Goal: Transaction & Acquisition: Purchase product/service

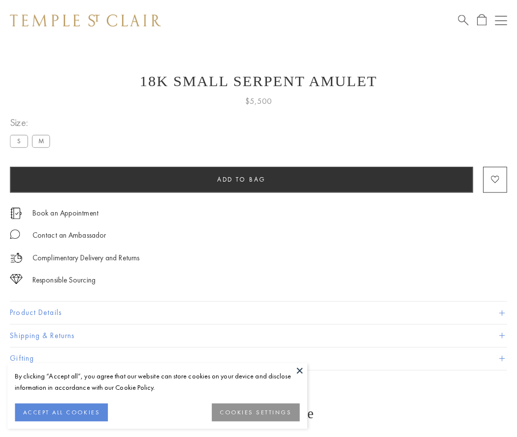
scroll to position [16, 0]
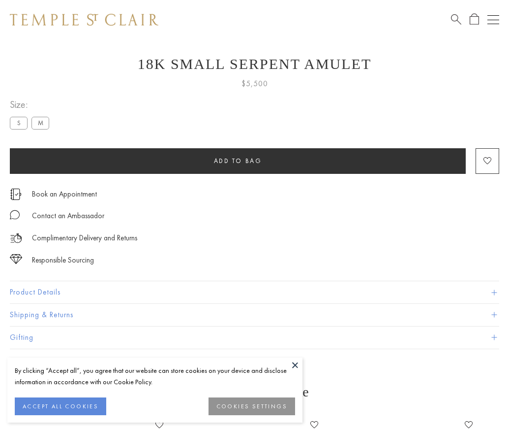
click at [238, 160] on span "Add to bag" at bounding box center [238, 160] width 48 height 8
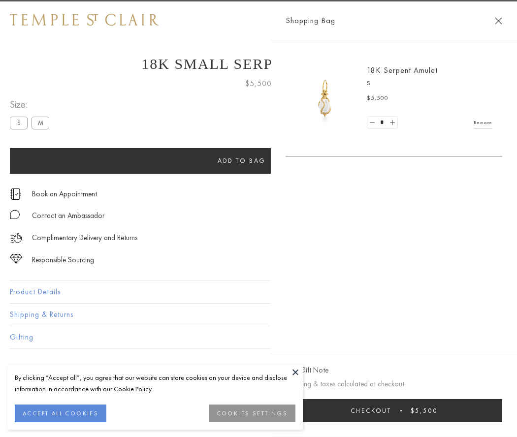
click at [394, 410] on button "Checkout $5,500" at bounding box center [393, 410] width 217 height 23
